Goal: Transaction & Acquisition: Purchase product/service

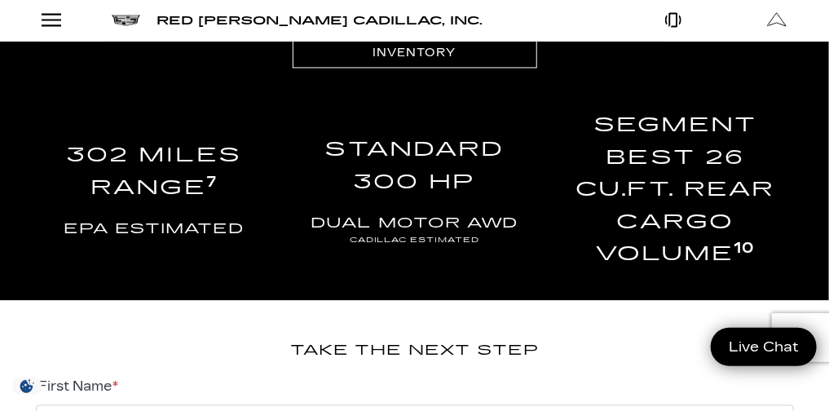
scroll to position [2850, 0]
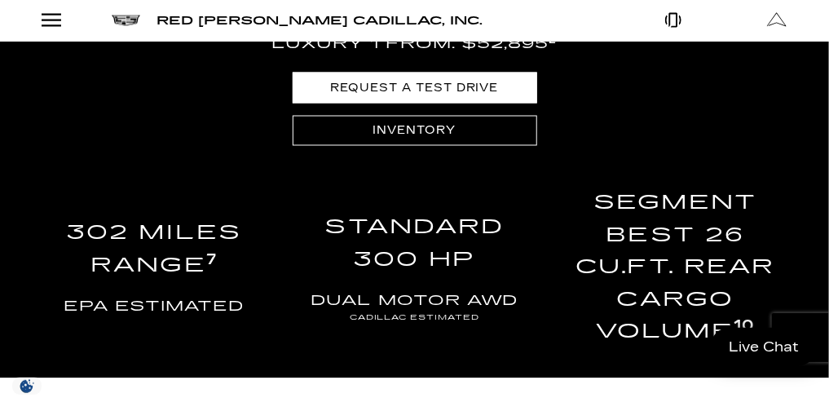
click at [457, 103] on link "REQUEST A TEST DRIVE" at bounding box center [415, 88] width 245 height 30
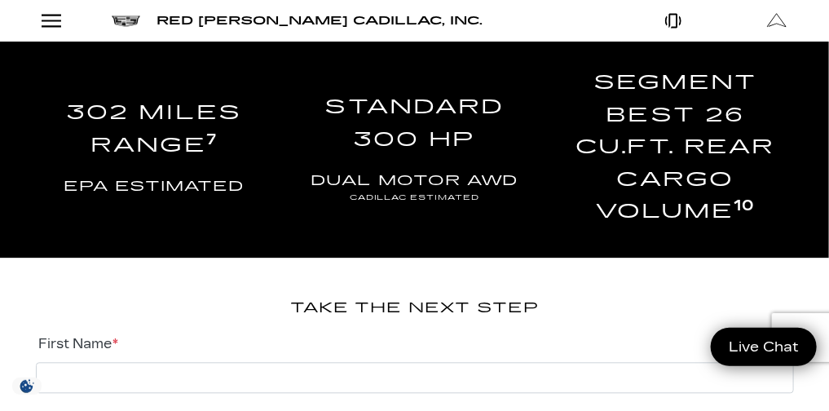
scroll to position [3119, 0]
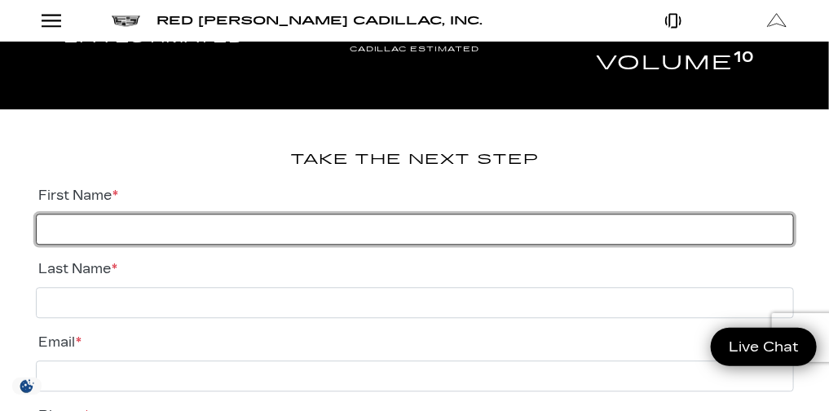
click at [247, 245] on input "First Name *" at bounding box center [415, 229] width 758 height 31
type input "stan"
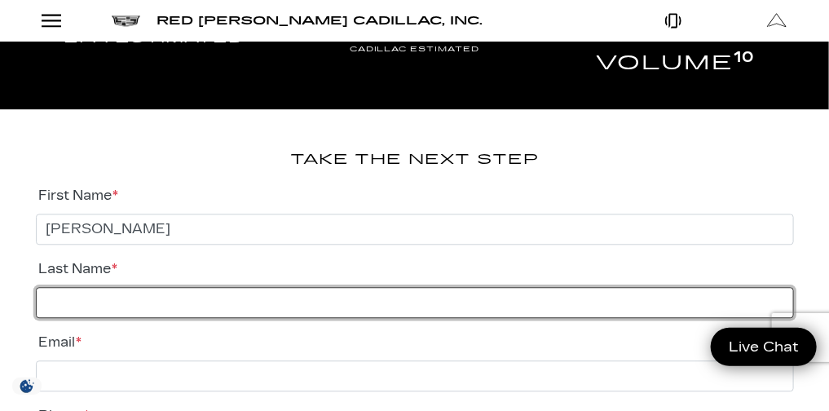
click at [168, 318] on input "Last Name *" at bounding box center [415, 302] width 758 height 31
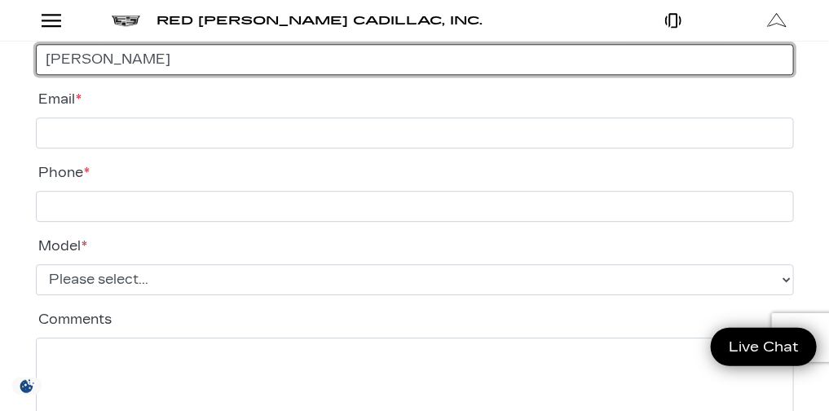
scroll to position [3354, 0]
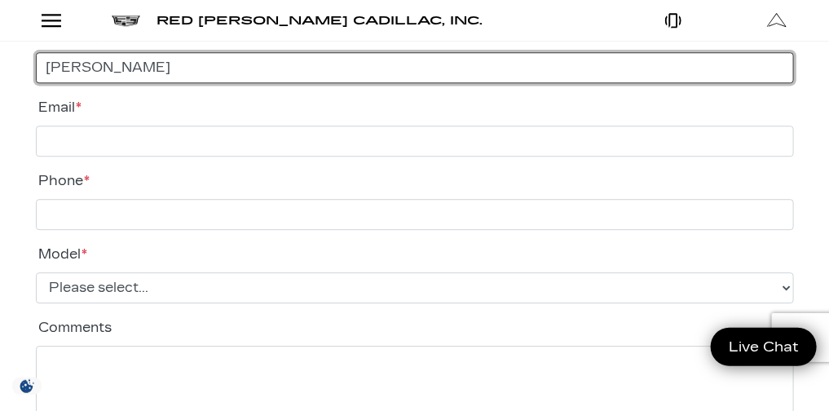
type input "Barrow"
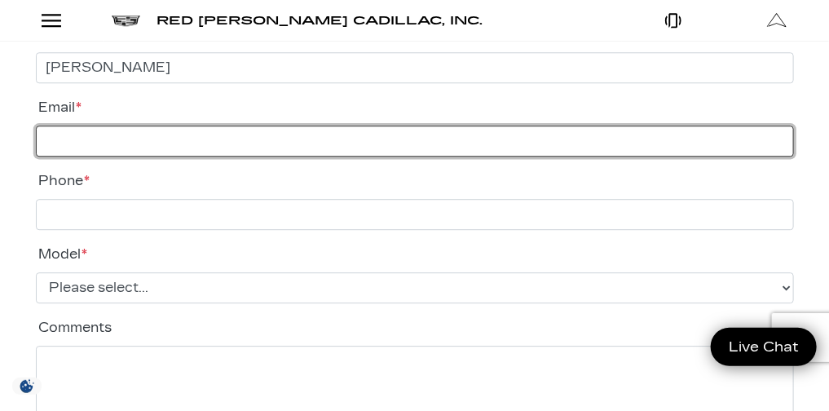
click at [151, 157] on input "Email *" at bounding box center [415, 141] width 758 height 31
type input "sbarrow5723@msn.com"
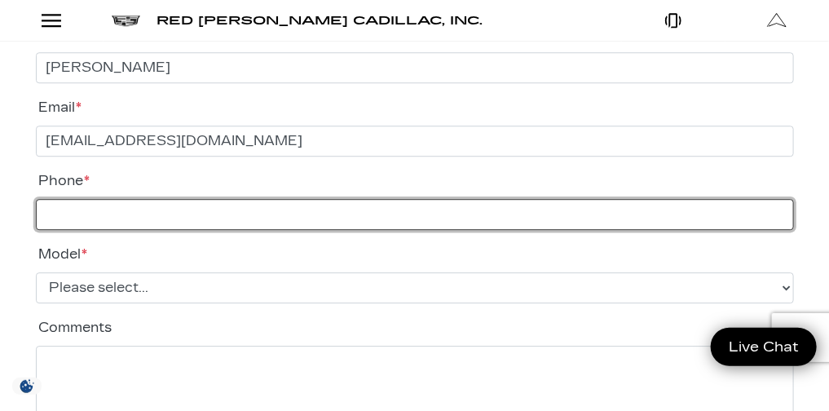
click at [71, 230] on input "Phone *" at bounding box center [415, 214] width 758 height 31
type input "719-231-3354"
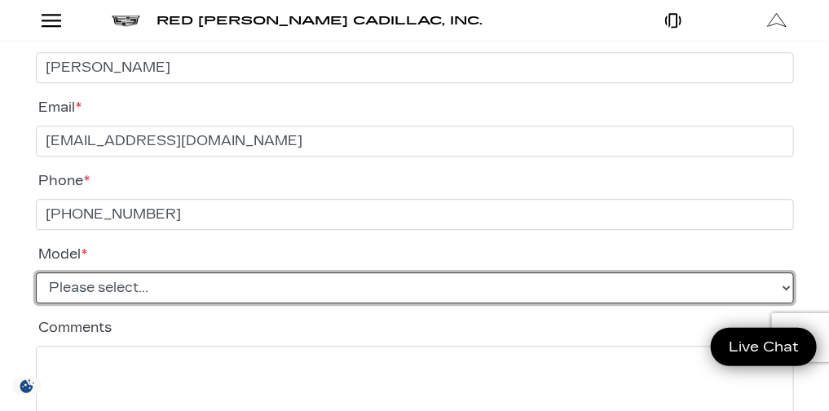
click at [162, 303] on select "Please select... ESCALADE IQ VISTIQ LYRIQ OPTIQ" at bounding box center [415, 287] width 758 height 31
select select "OPTIQ"
click at [36, 303] on select "Please select... ESCALADE IQ VISTIQ LYRIQ OPTIQ" at bounding box center [415, 287] width 758 height 31
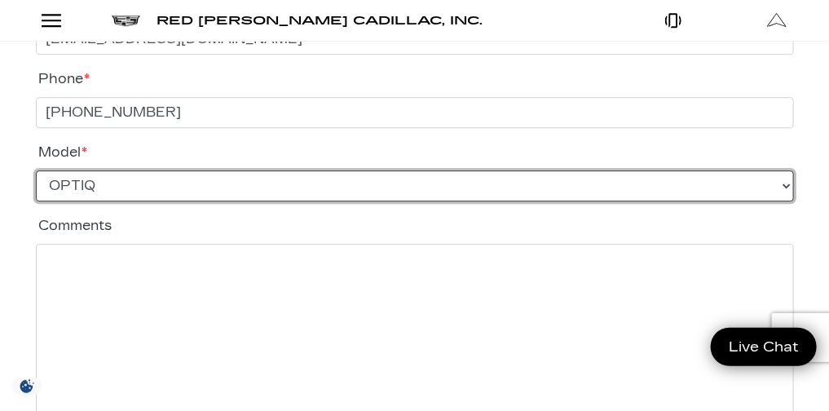
scroll to position [3480, 0]
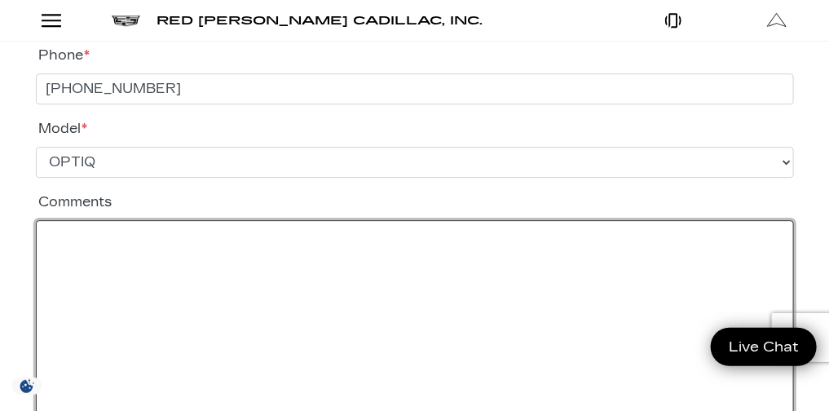
click at [73, 280] on textarea "Comments" at bounding box center [415, 323] width 758 height 207
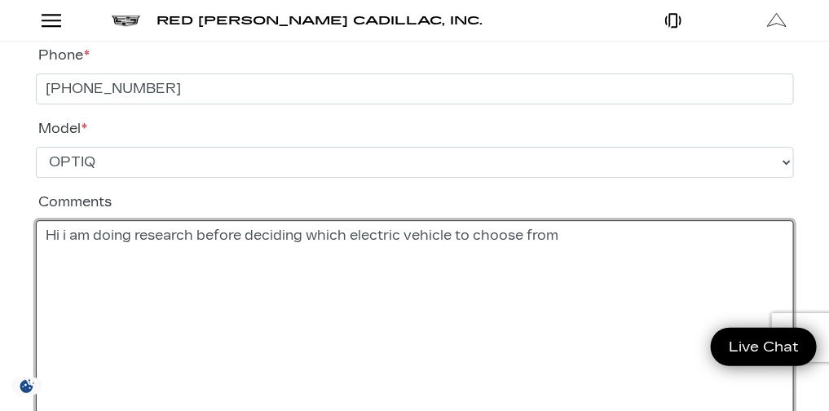
click at [569, 274] on textarea "Hi i am doing research before deciding which electric vehicle to choose from" at bounding box center [415, 323] width 758 height 207
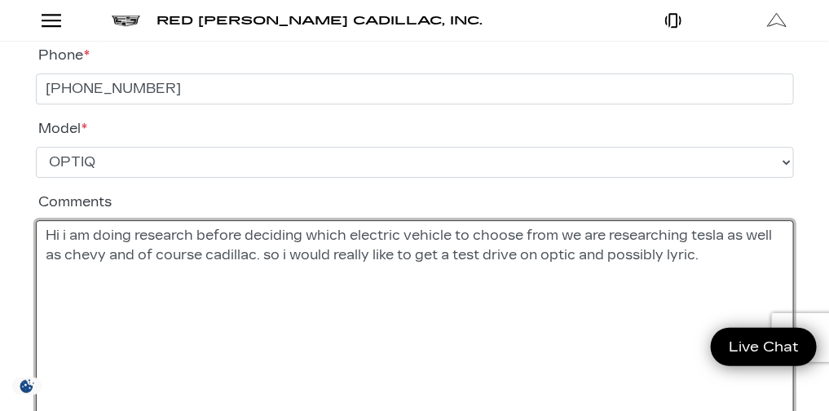
type textarea "Hi i am doing research before deciding which electric vehicle to choose from we…"
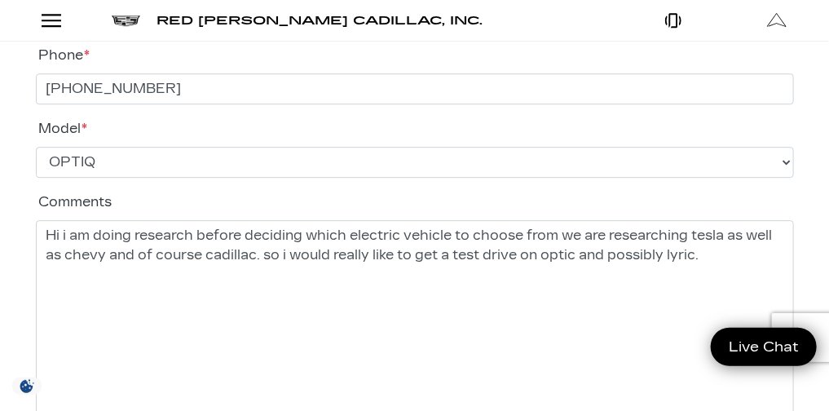
drag, startPoint x: 820, startPoint y: 258, endPoint x: 833, endPoint y: 257, distance: 13.1
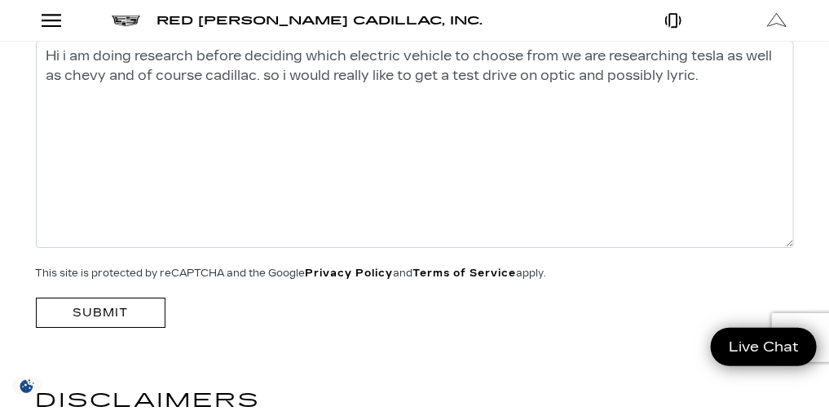
scroll to position [3675, 0]
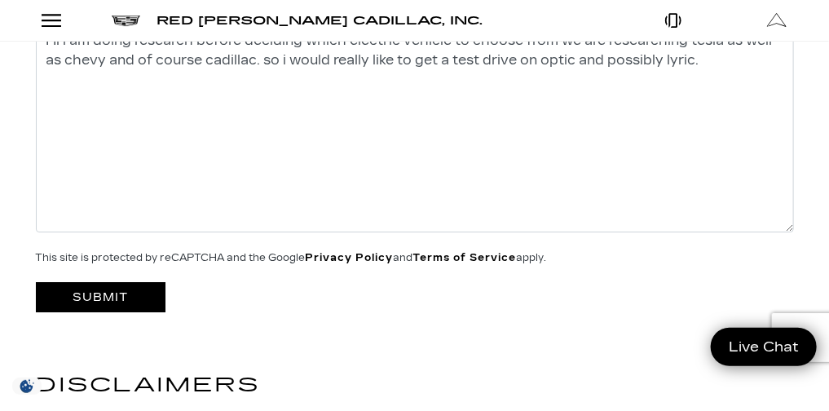
click at [114, 312] on input "Submit" at bounding box center [101, 297] width 130 height 30
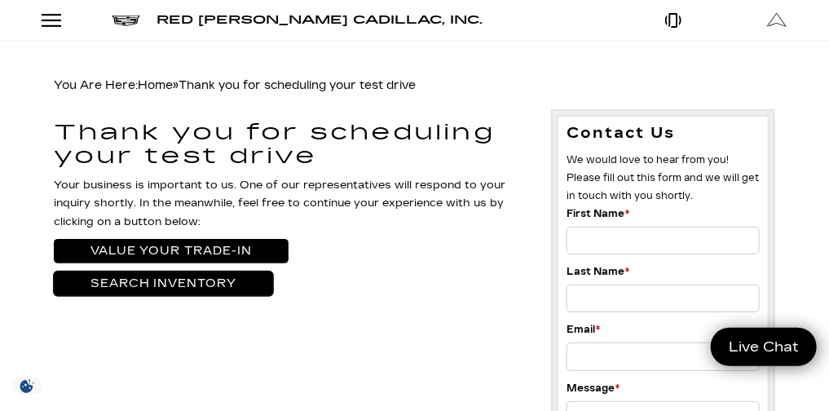
click at [117, 296] on link "Search Inventory" at bounding box center [163, 284] width 219 height 24
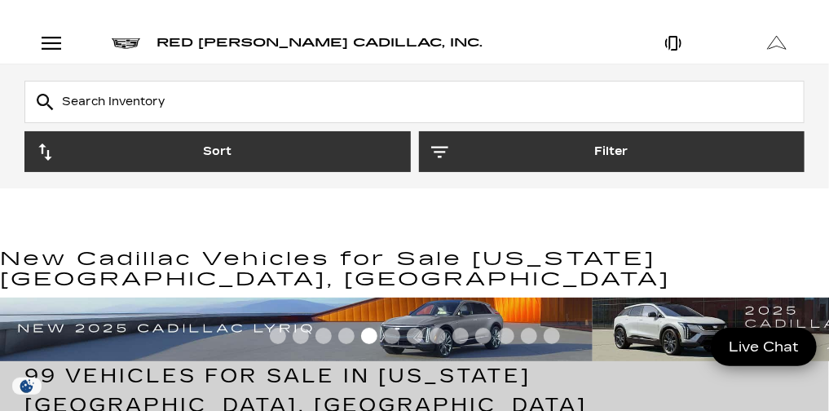
click at [0, 0] on link "Show New" at bounding box center [0, 0] width 0 height 0
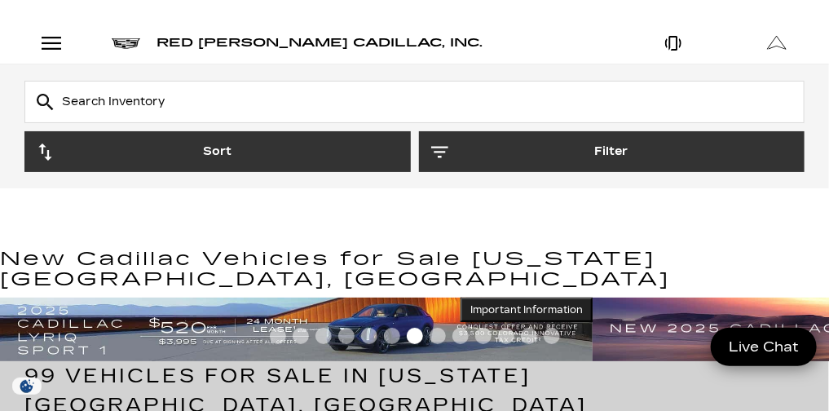
scroll to position [46, 0]
click at [0, 0] on link "OPTIQ" at bounding box center [0, 0] width 0 height 0
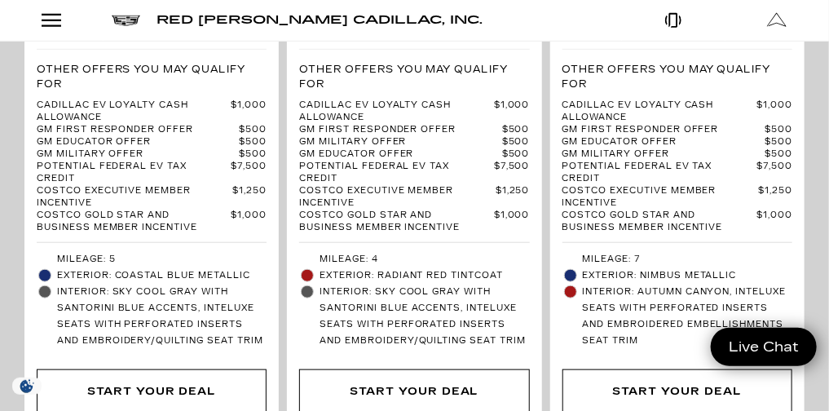
scroll to position [4335, 0]
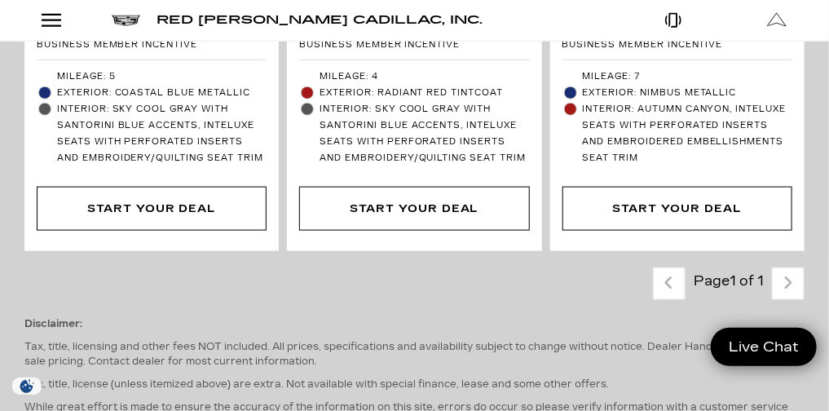
scroll to position [4526, 0]
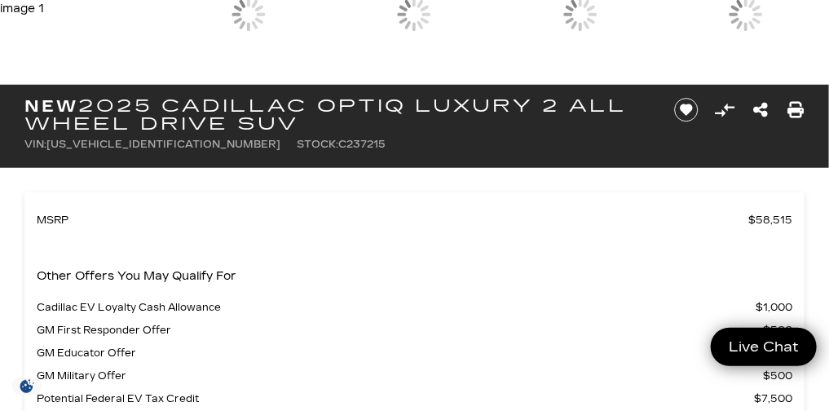
scroll to position [86, 0]
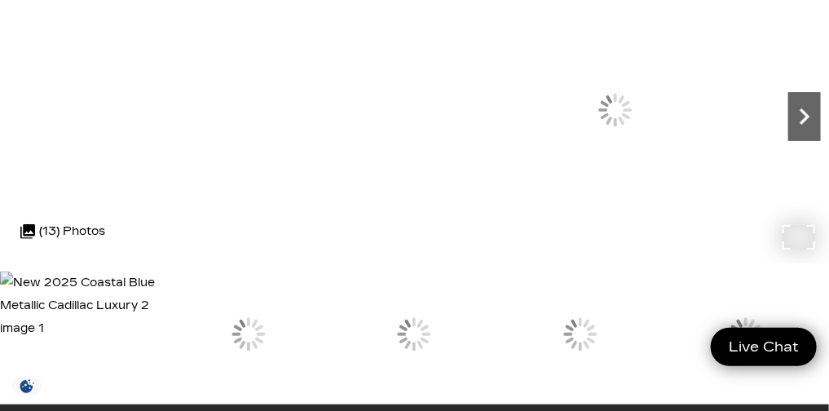
click at [789, 133] on icon "Next" at bounding box center [805, 116] width 33 height 33
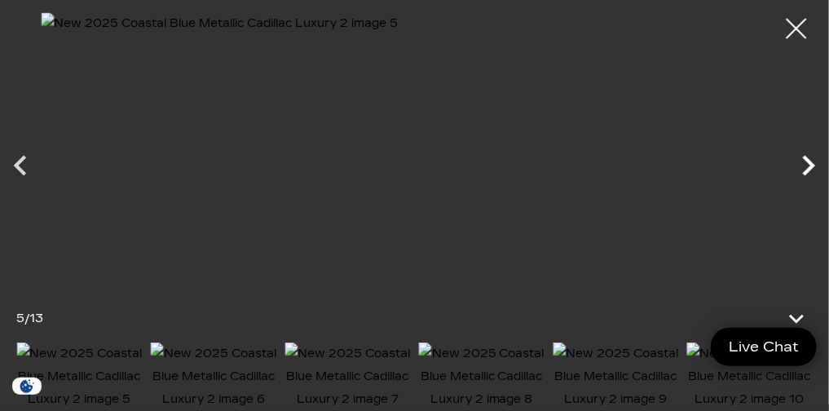
click at [809, 157] on icon "Next" at bounding box center [809, 165] width 41 height 41
click at [807, 162] on icon "Next" at bounding box center [809, 165] width 12 height 20
click at [794, 26] on div at bounding box center [797, 28] width 43 height 43
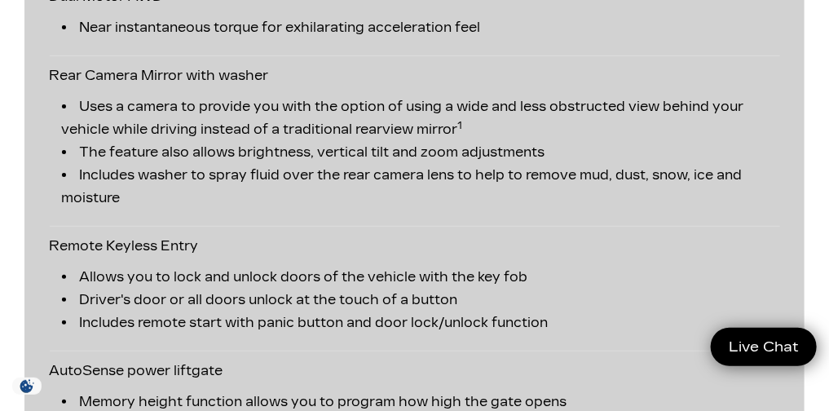
scroll to position [3999, 0]
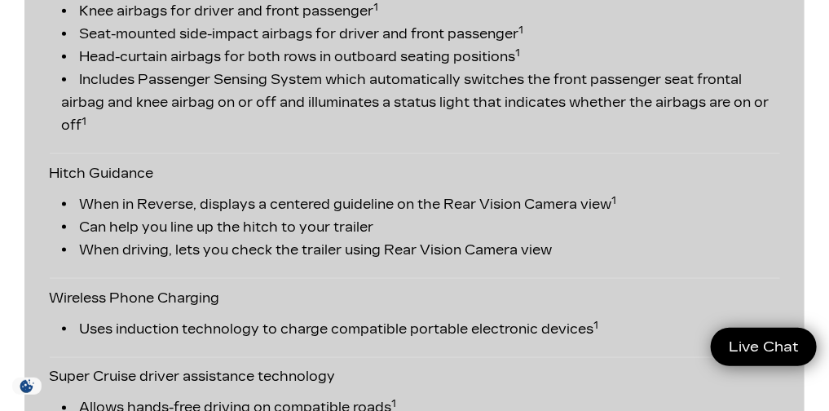
scroll to position [4369, 0]
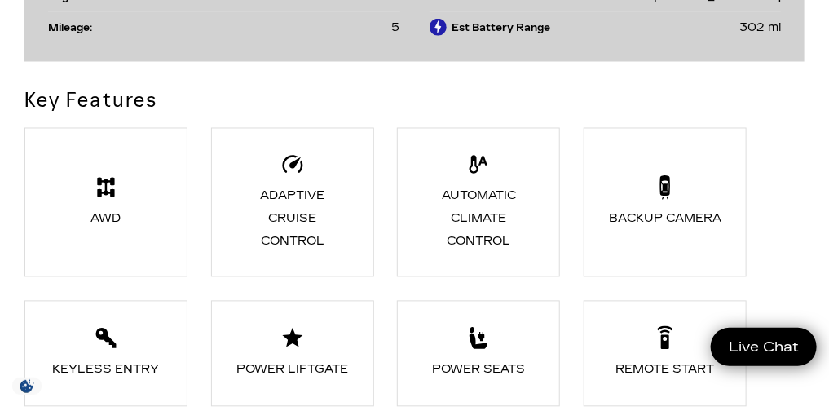
scroll to position [0, 0]
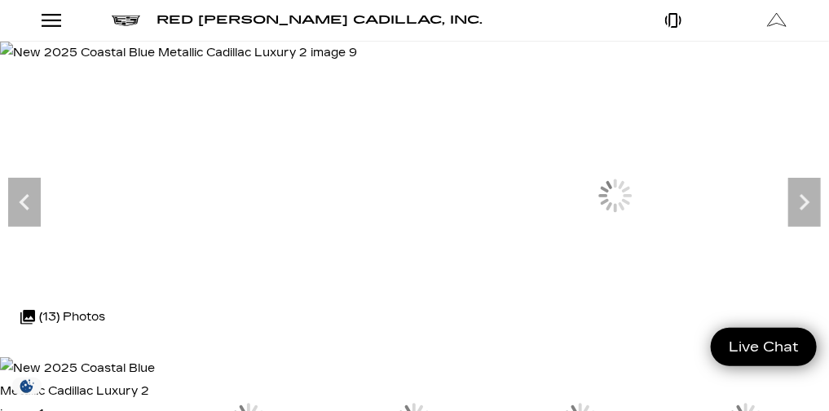
click at [0, 0] on icon "Search" at bounding box center [0, 0] width 0 height 0
type input "ev charger"
click at [0, 0] on div "2025 Cadillac OPTIQ Luxury 2" at bounding box center [0, 0] width 0 height 0
